Goal: Task Accomplishment & Management: Manage account settings

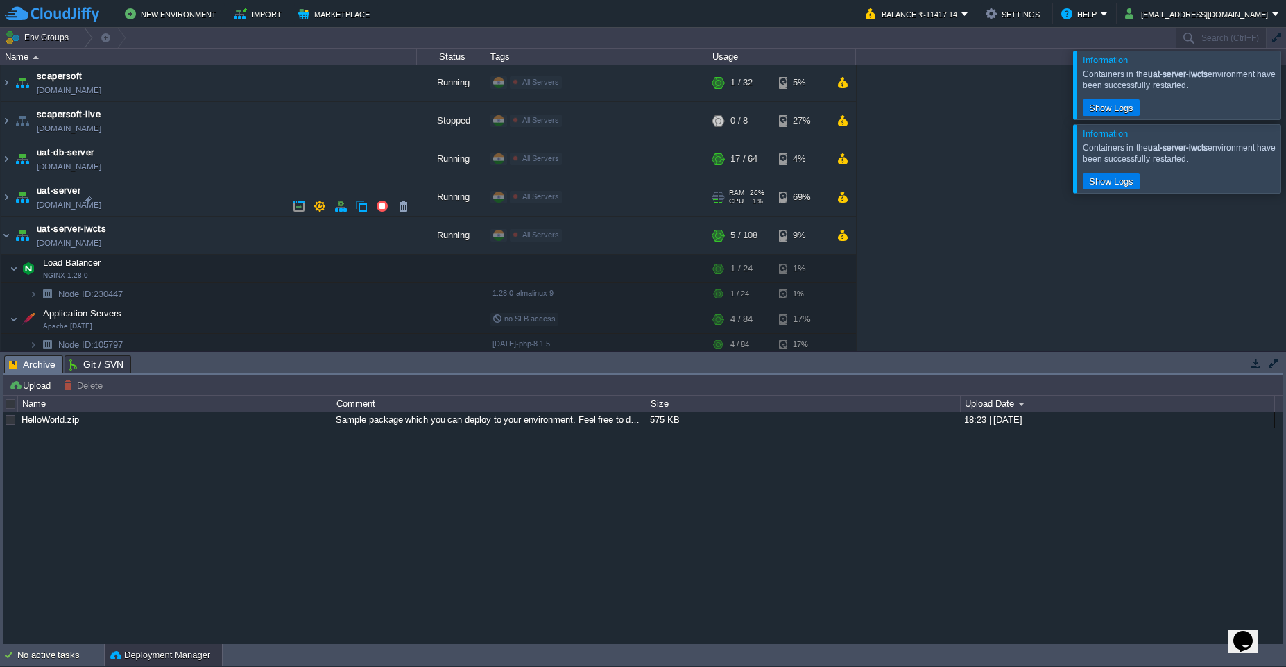
scroll to position [524, 0]
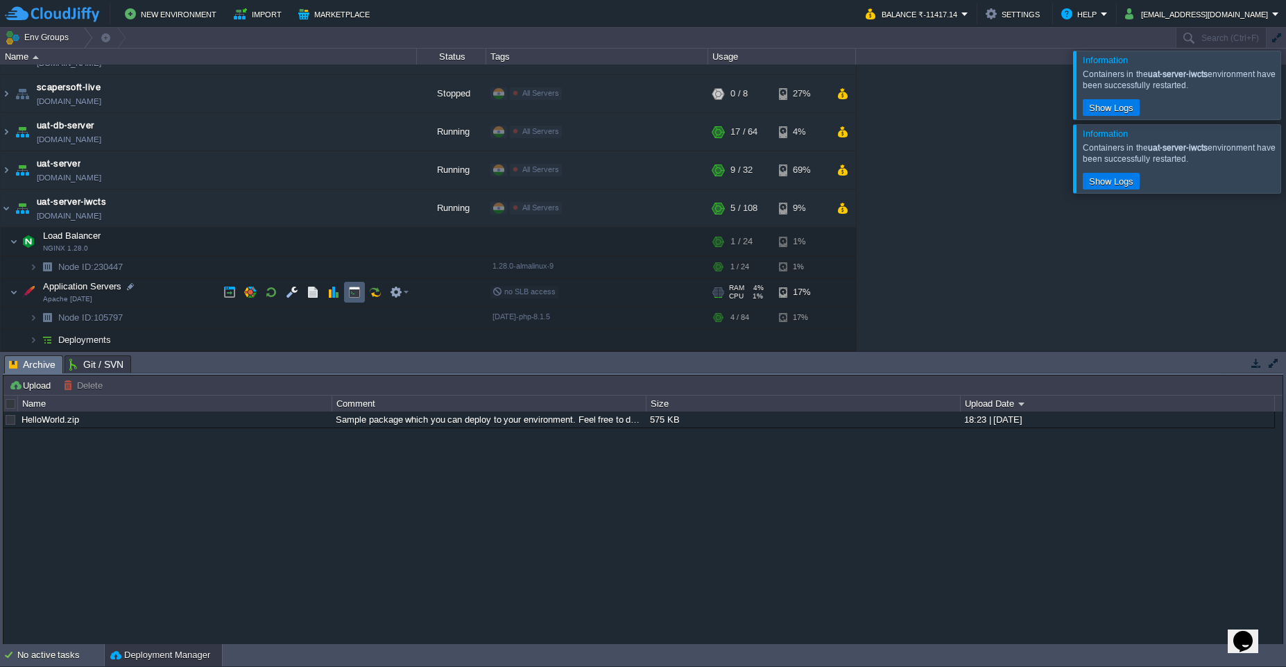
click at [353, 298] on button "button" at bounding box center [354, 292] width 12 height 12
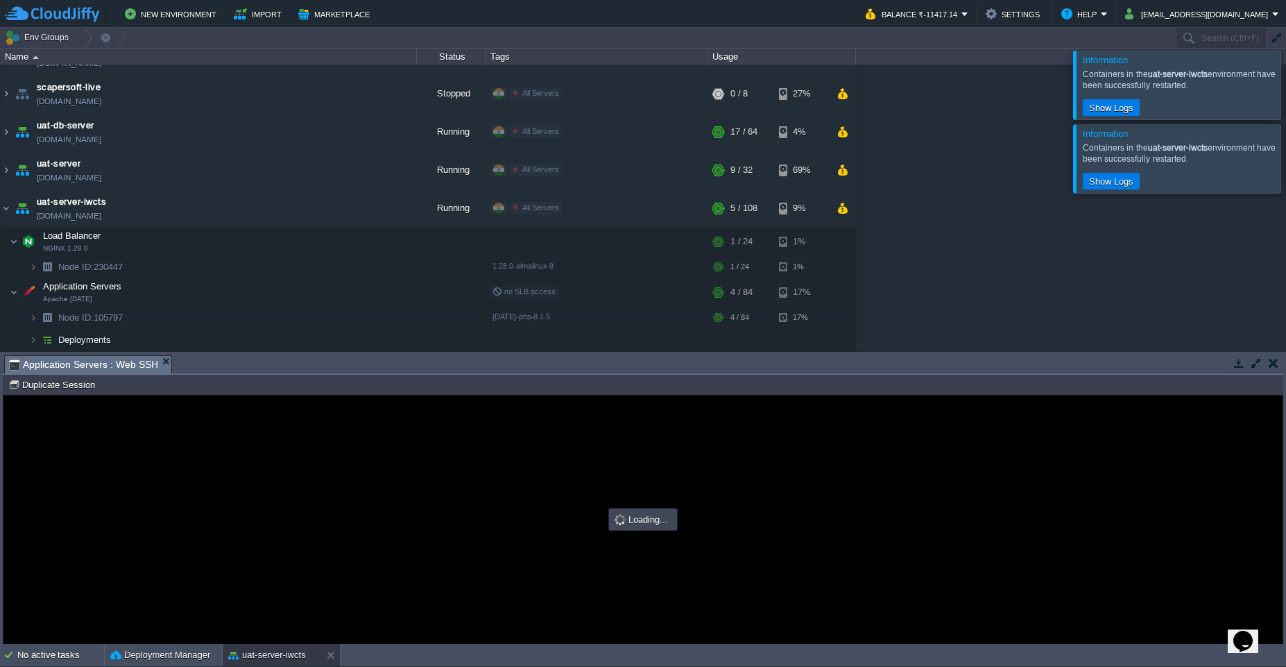
scroll to position [0, 0]
type input "#000000"
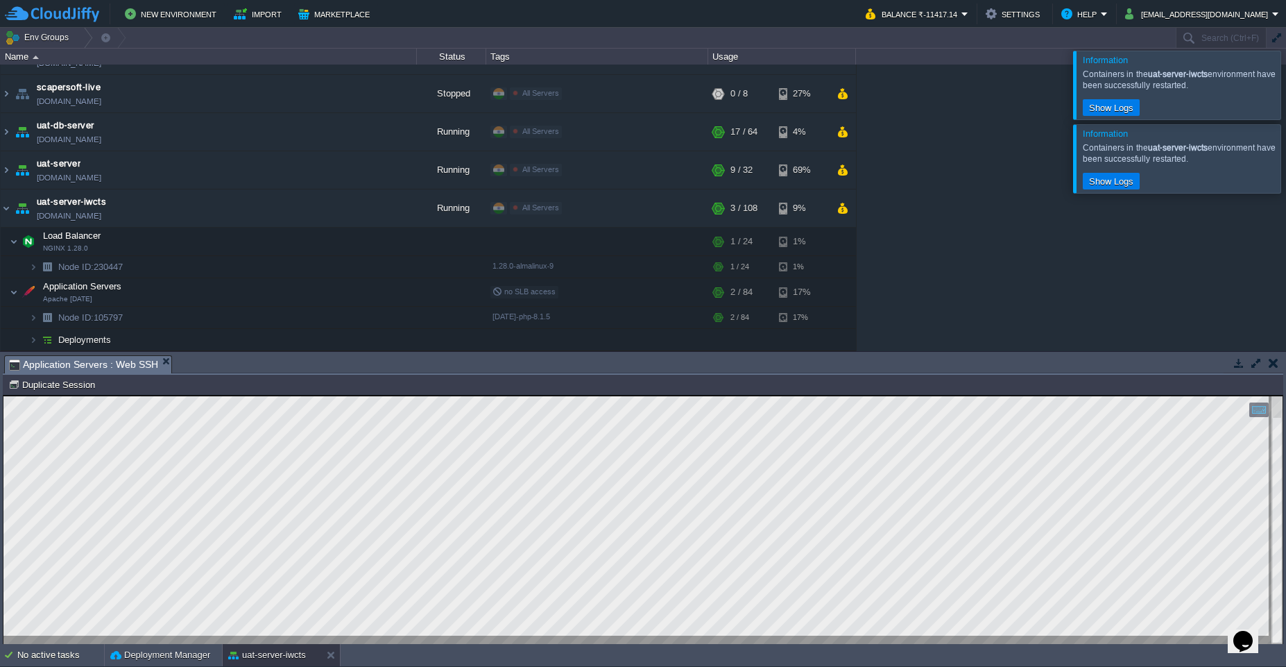
click at [1257, 364] on button "button" at bounding box center [1256, 363] width 12 height 12
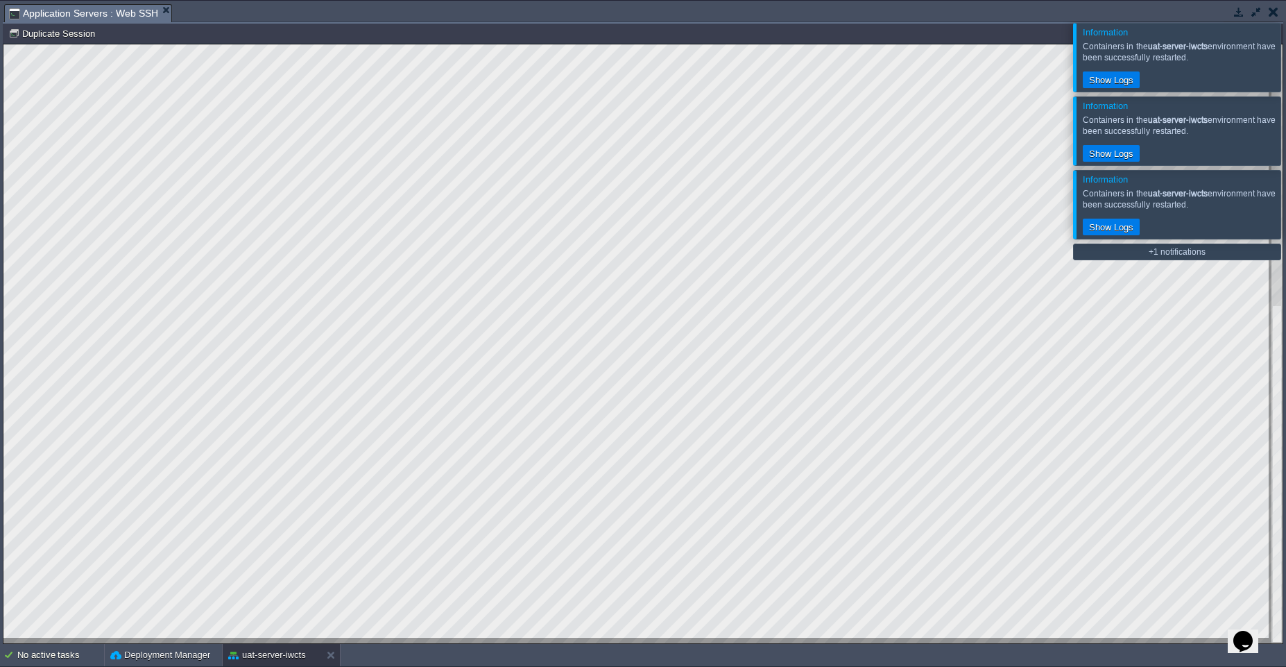
click at [1273, 14] on button "button" at bounding box center [1274, 12] width 10 height 12
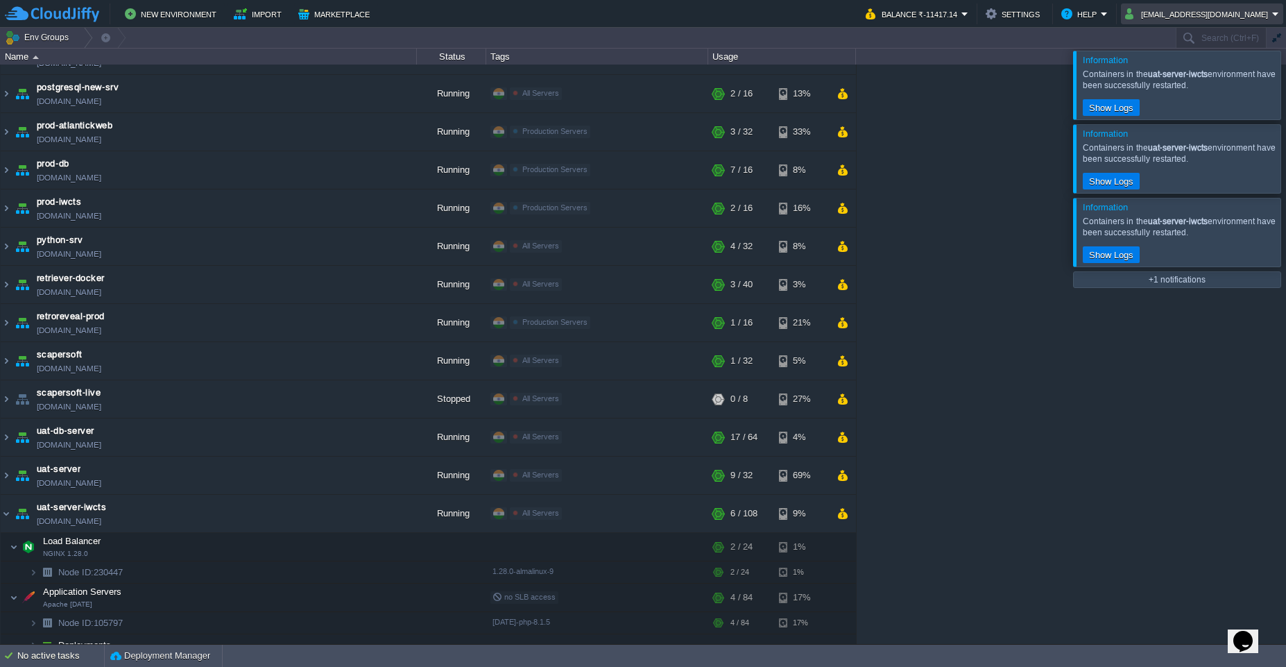
click at [1274, 15] on em "[EMAIL_ADDRESS][DOMAIN_NAME]" at bounding box center [1202, 14] width 154 height 17
click at [1168, 78] on link "Sign out" at bounding box center [1205, 73] width 151 height 15
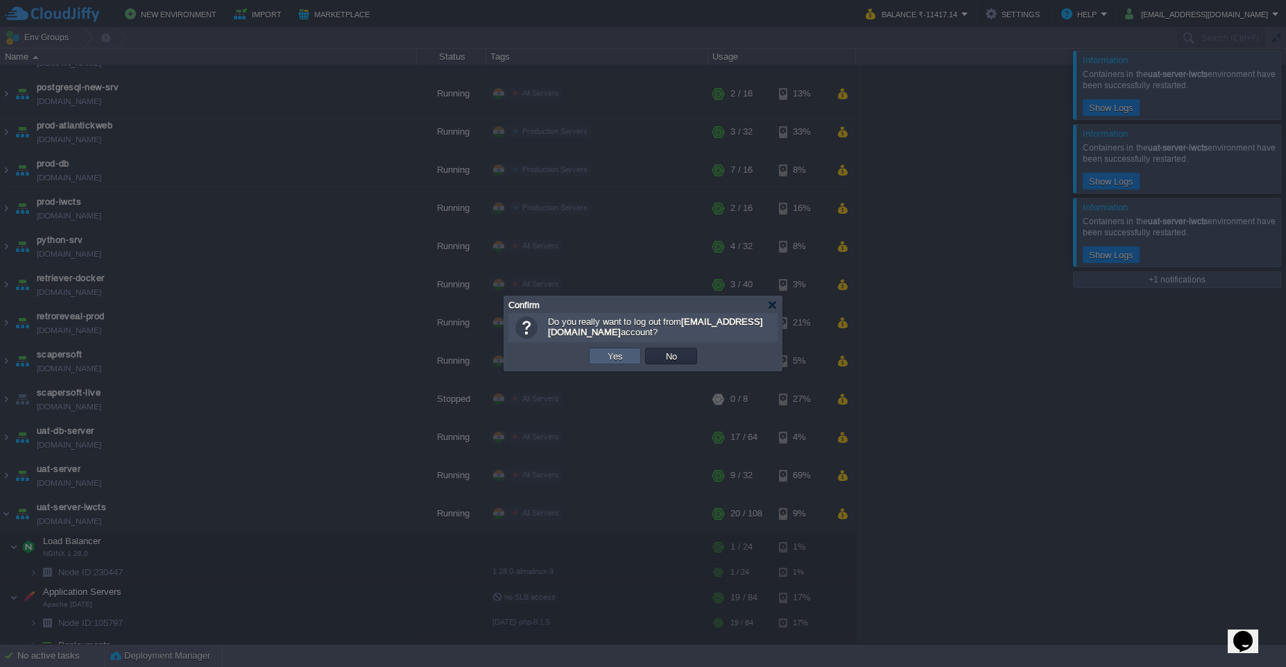
click at [615, 359] on button "Yes" at bounding box center [616, 356] width 24 height 12
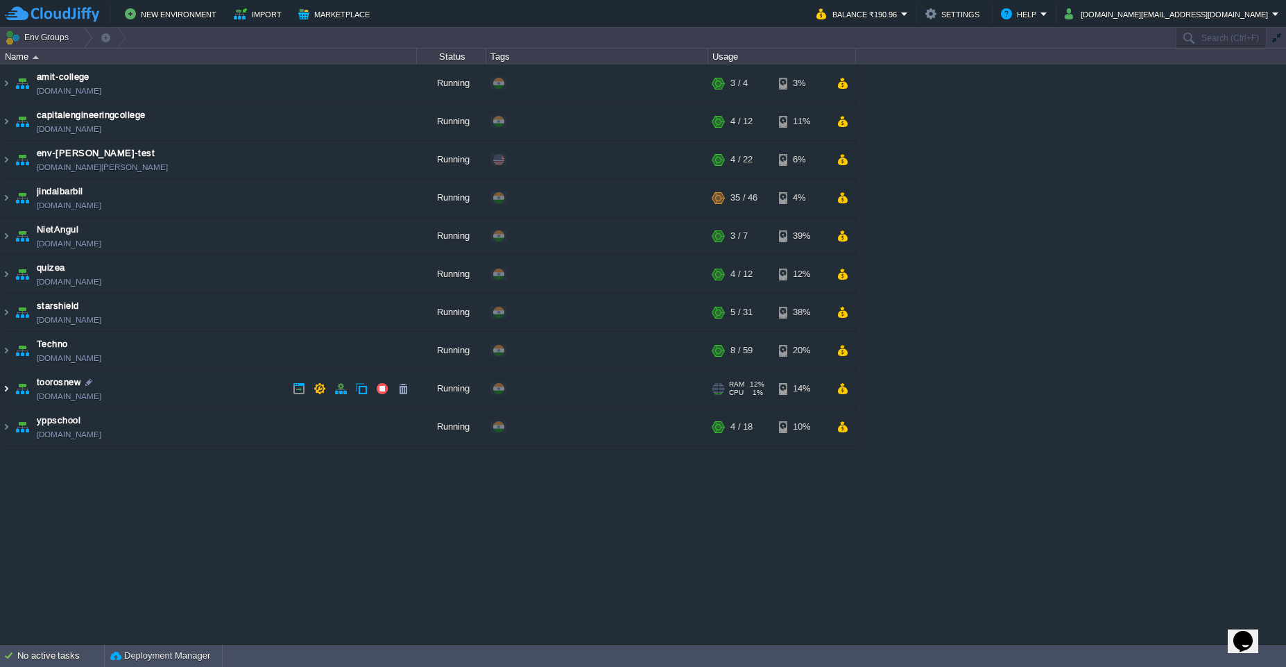
click at [8, 393] on img at bounding box center [6, 388] width 11 height 37
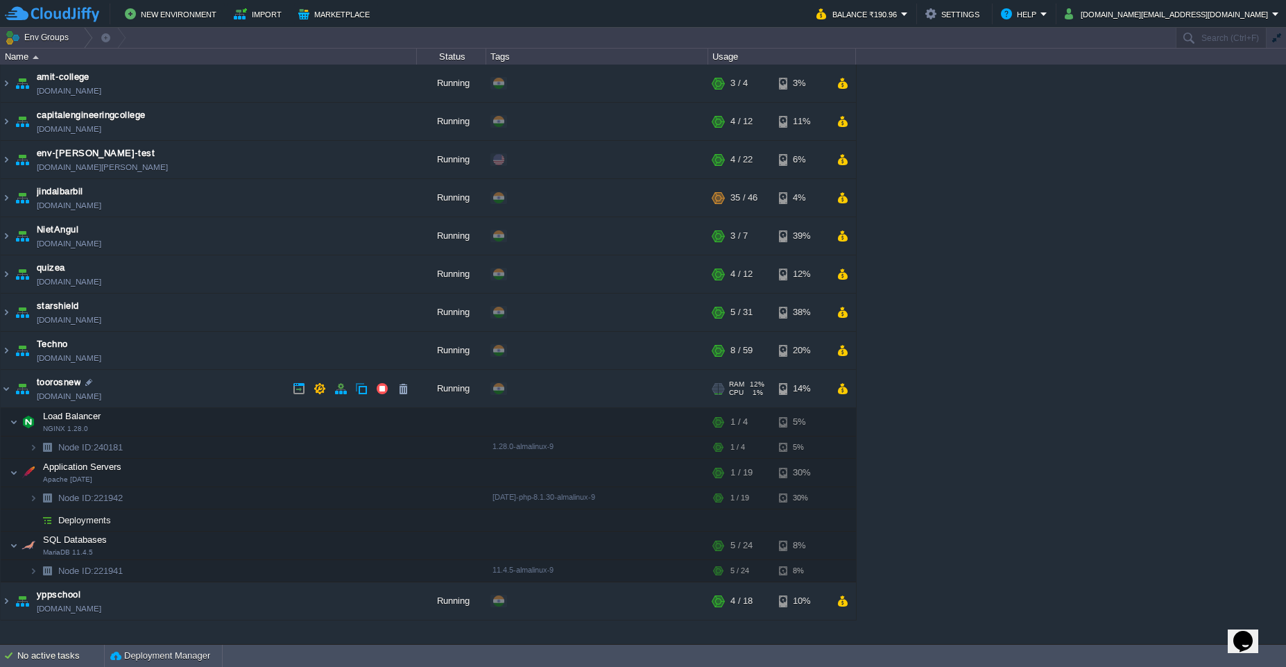
click at [101, 400] on link "toorosnew.cloudjiffy.net" at bounding box center [69, 396] width 65 height 14
click at [1273, 18] on em "cakiweb.com@gmail.com" at bounding box center [1172, 14] width 214 height 17
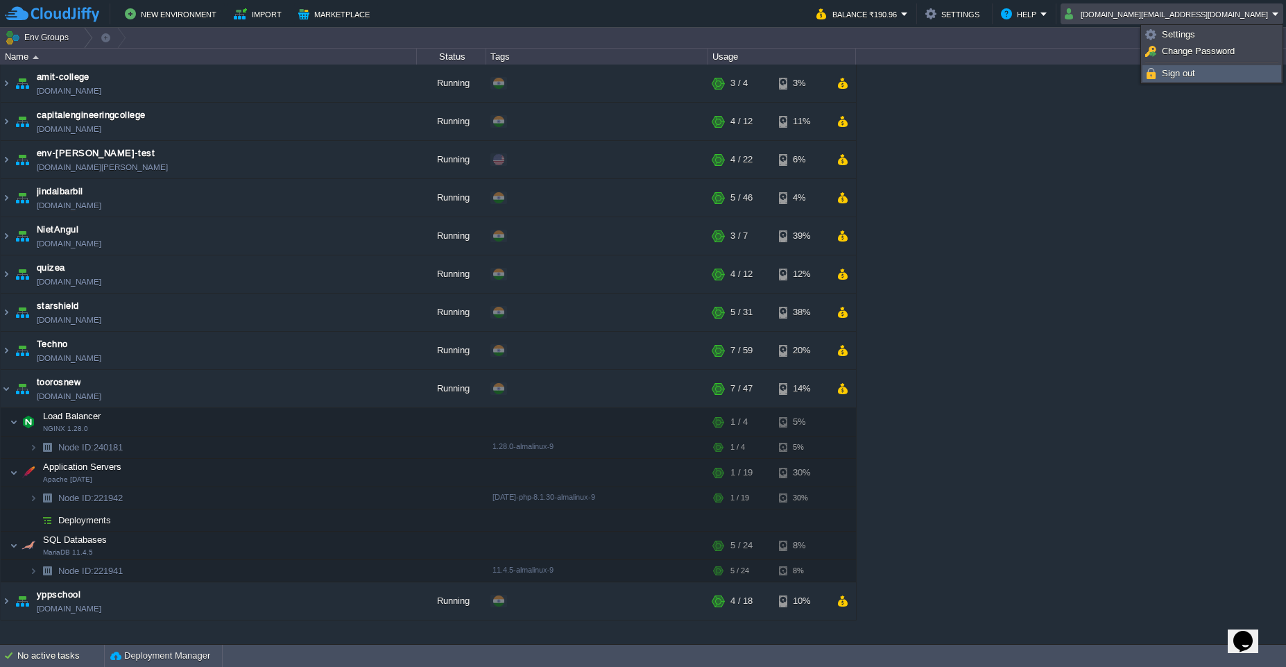
click at [1198, 71] on link "Sign out" at bounding box center [1211, 73] width 137 height 15
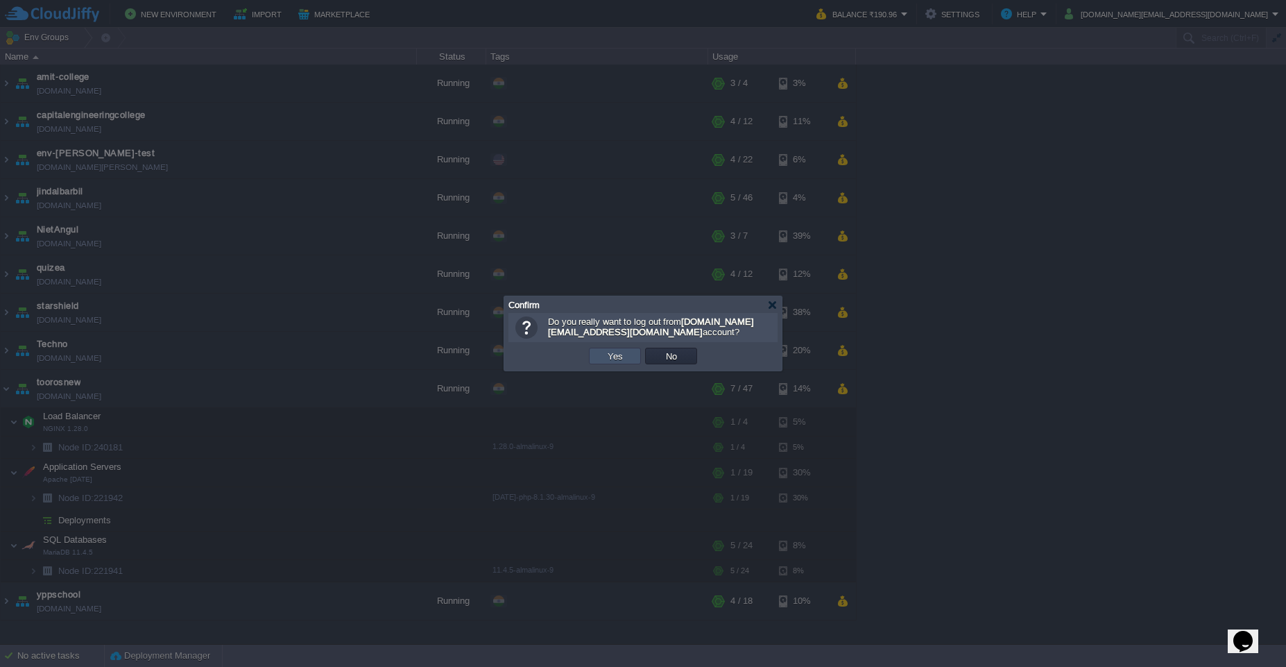
click at [611, 357] on button "Yes" at bounding box center [616, 356] width 24 height 12
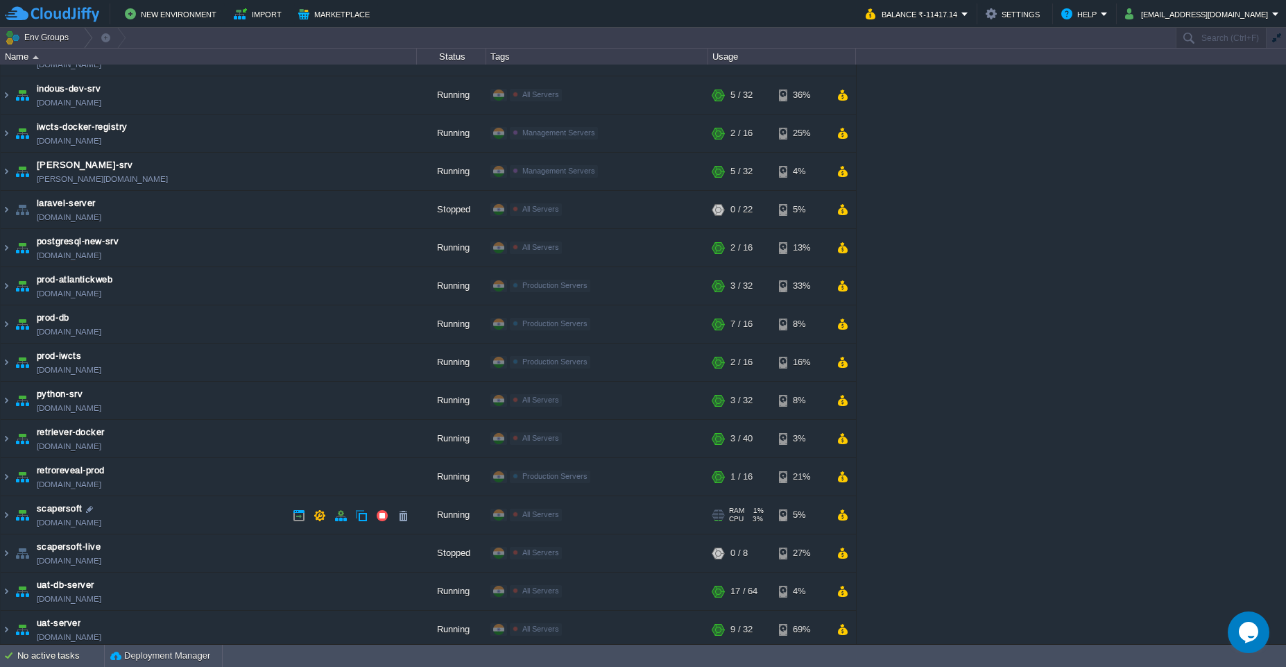
scroll to position [108, 0]
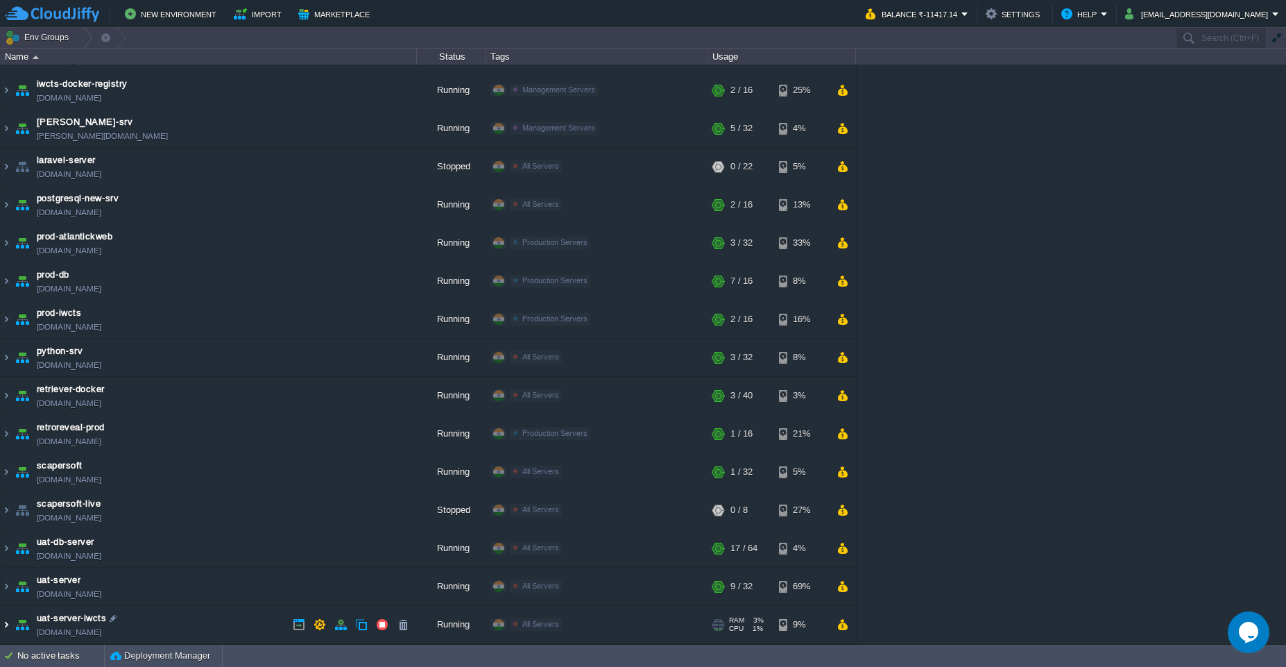
click at [5, 625] on img at bounding box center [6, 624] width 11 height 37
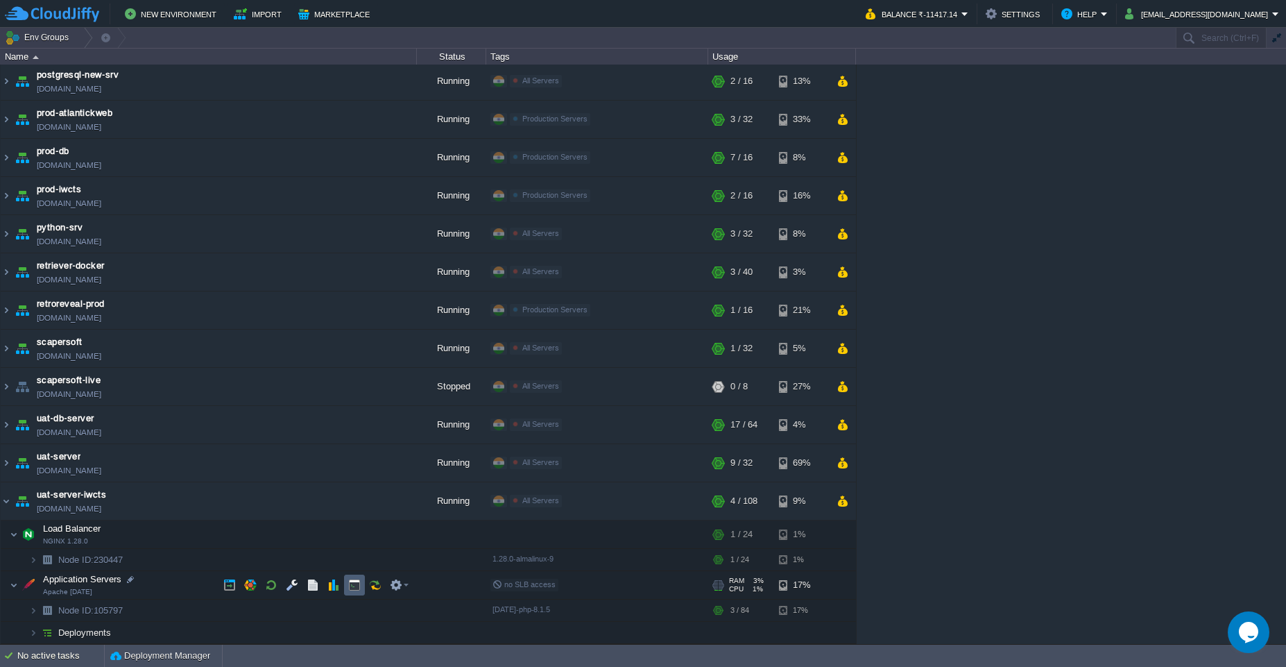
click at [353, 590] on button "button" at bounding box center [354, 585] width 12 height 12
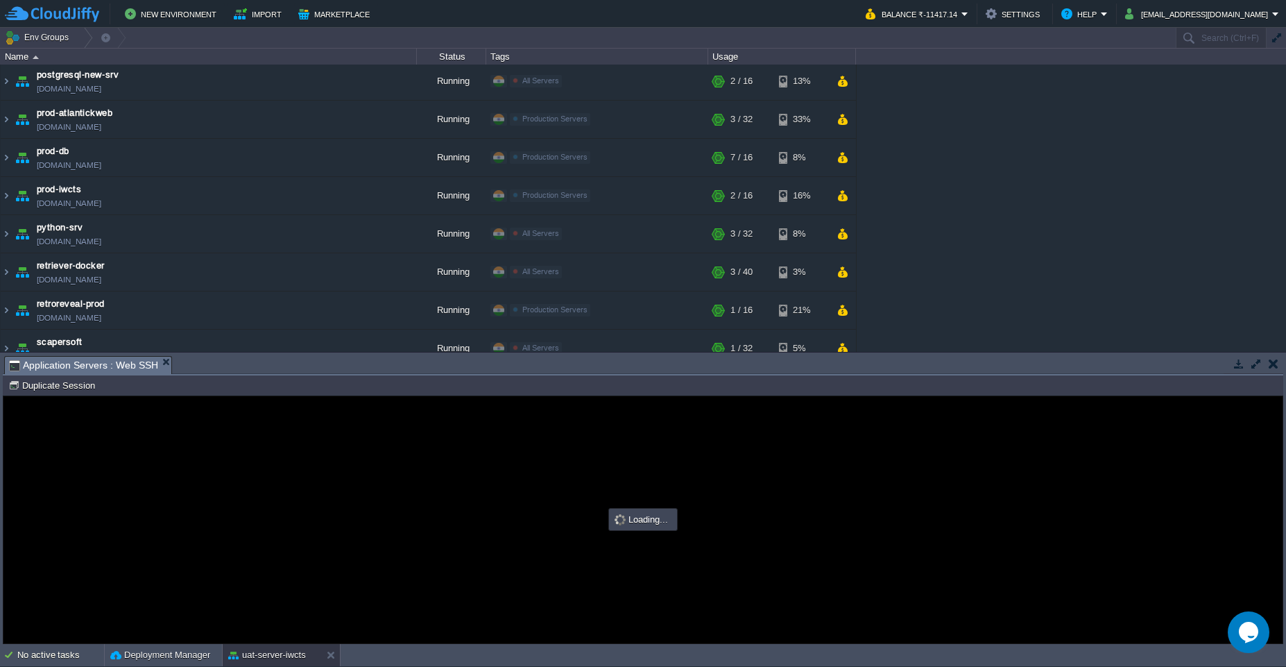
scroll to position [0, 0]
type input "#000000"
